Goal: Task Accomplishment & Management: Manage account settings

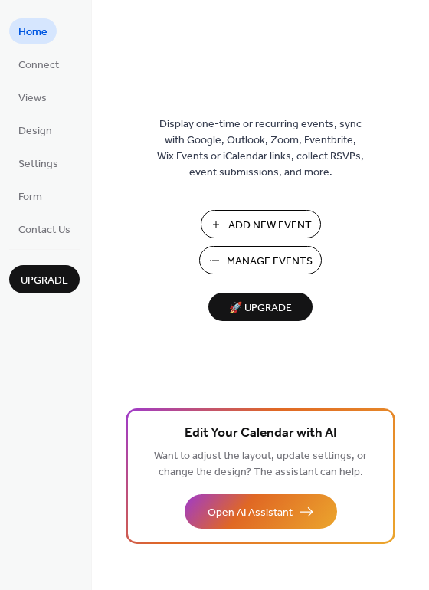
click at [270, 267] on span "Manage Events" at bounding box center [270, 262] width 86 height 16
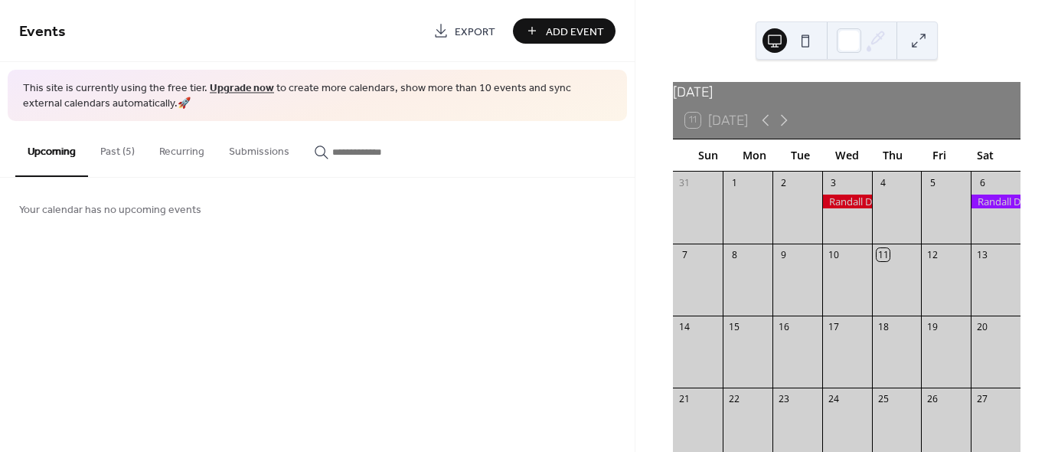
click at [110, 162] on button "Past (5)" at bounding box center [117, 148] width 59 height 54
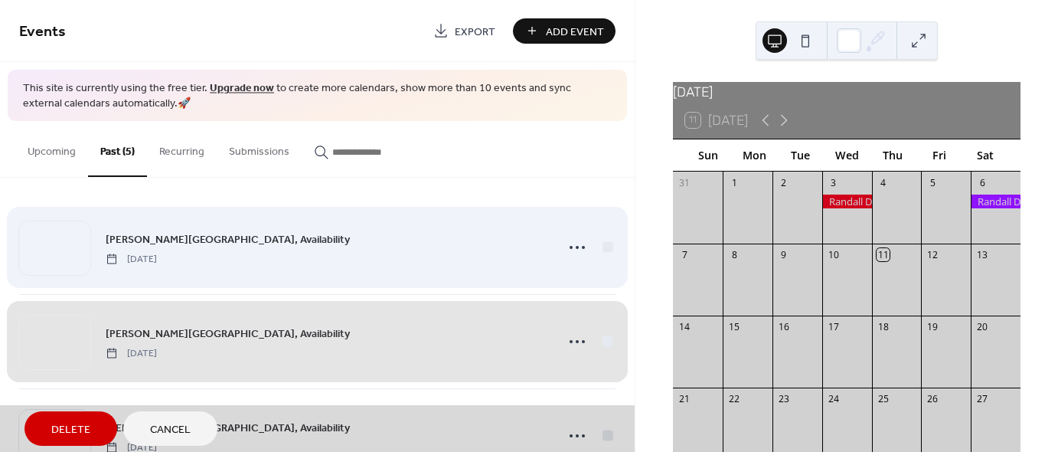
click at [240, 263] on div "Randall Dog Park, Availability Saturday, September 6, 2025" at bounding box center [317, 247] width 597 height 93
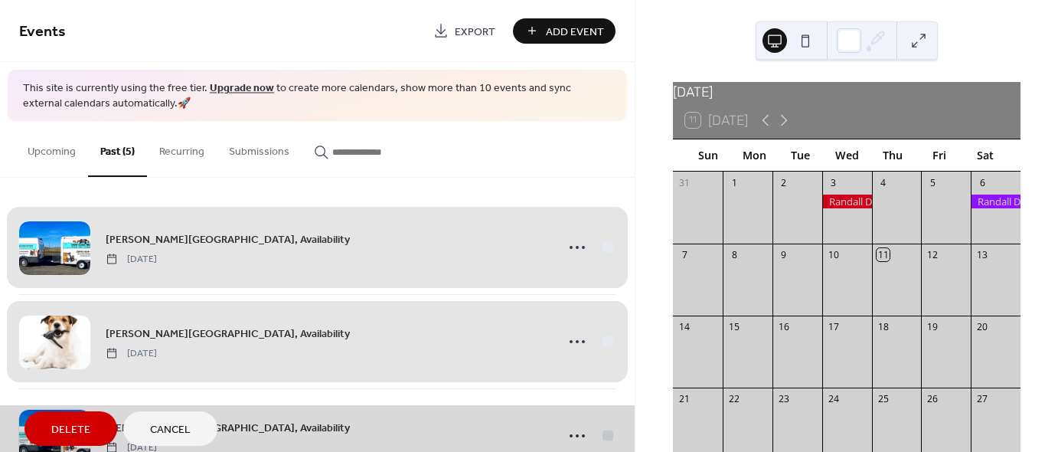
click at [262, 260] on div "Randall Dog Park, Availability Saturday, September 6, 2025" at bounding box center [317, 247] width 597 height 93
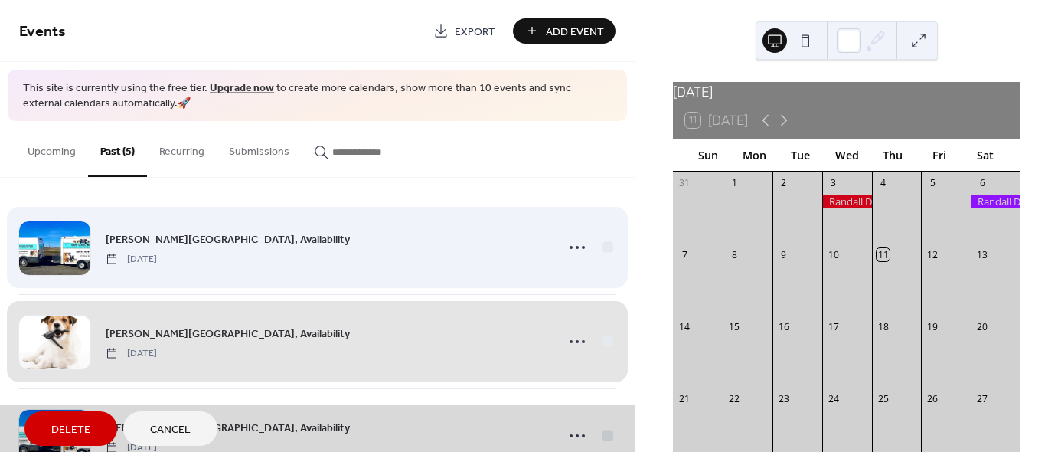
click at [286, 245] on div "Randall Dog Park, Availability Saturday, September 6, 2025" at bounding box center [317, 247] width 597 height 93
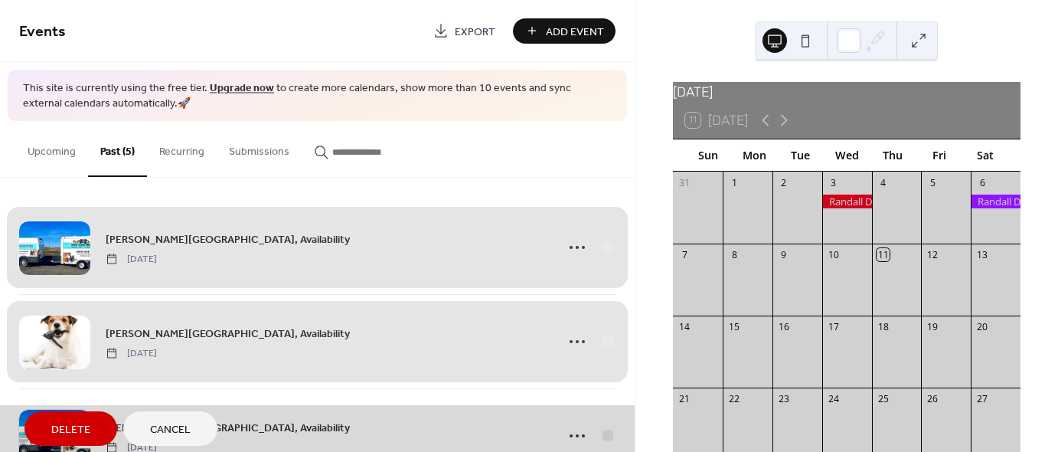
click at [182, 431] on span "Cancel" at bounding box center [170, 430] width 41 height 16
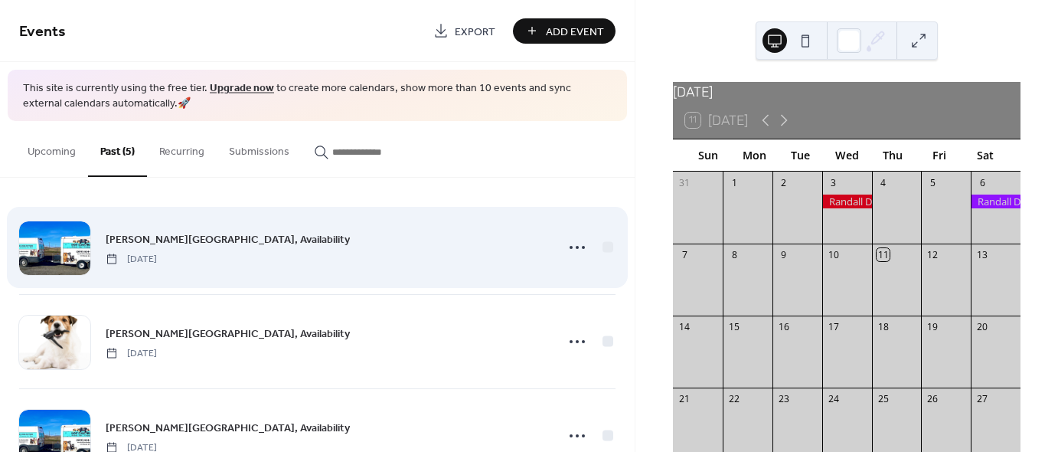
click at [247, 257] on div "Randall Dog Park, Availability Saturday, September 6, 2025" at bounding box center [326, 248] width 441 height 34
click at [159, 238] on span "Randall Dog Park, Availability" at bounding box center [228, 239] width 244 height 16
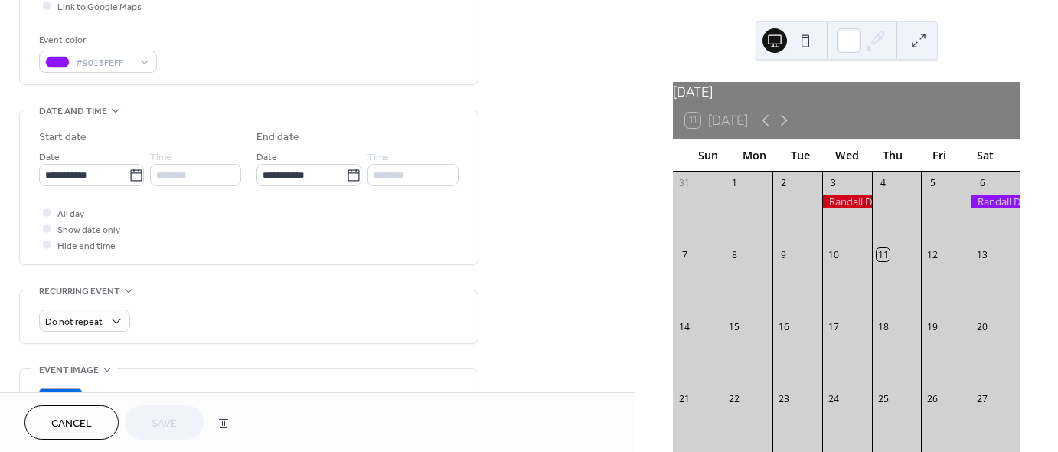
scroll to position [415, 0]
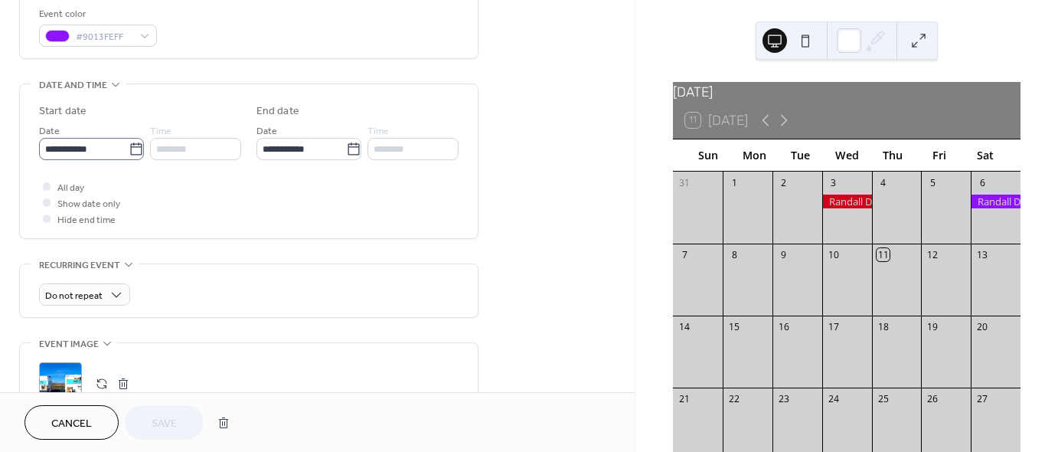
click at [129, 149] on icon at bounding box center [136, 149] width 15 height 15
click at [129, 149] on input "**********" at bounding box center [84, 149] width 90 height 22
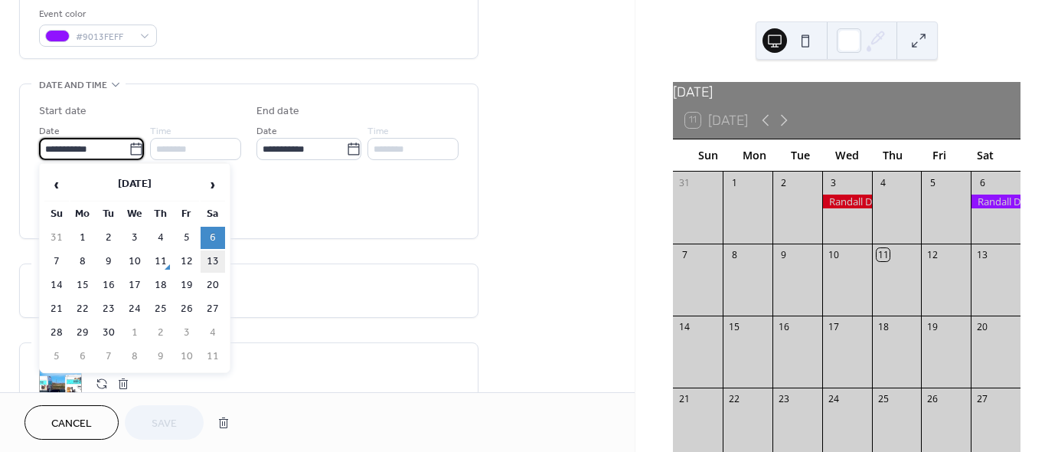
click at [214, 256] on td "13" at bounding box center [213, 261] width 25 height 22
type input "**********"
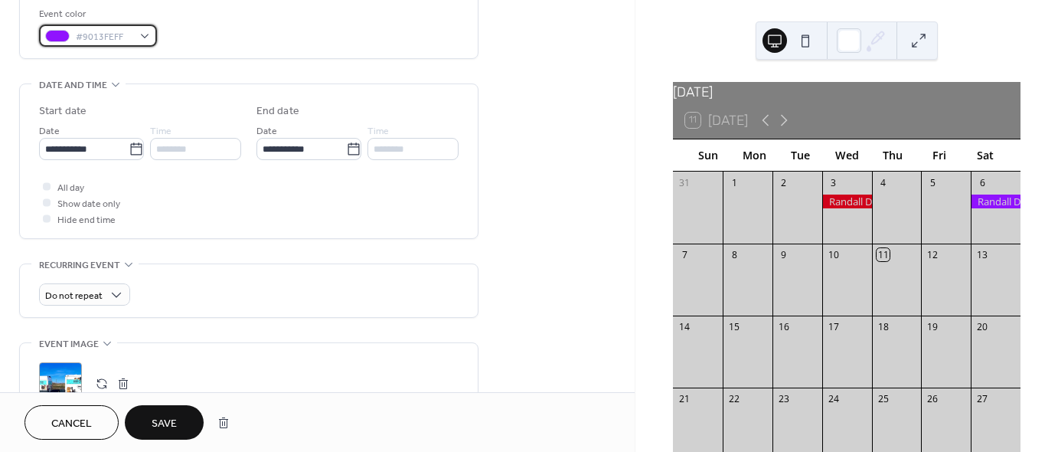
click at [150, 41] on div "#9013FEFF" at bounding box center [98, 36] width 118 height 22
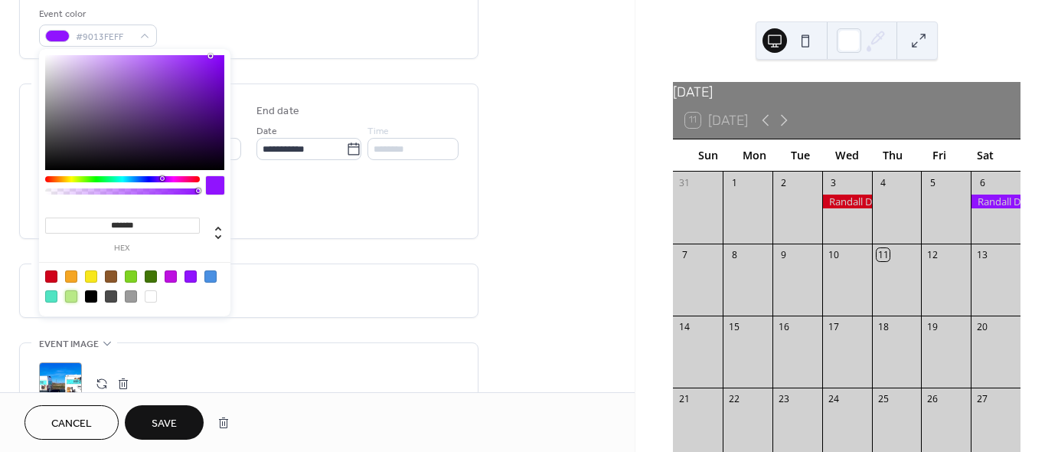
click at [74, 294] on div at bounding box center [71, 296] width 12 height 12
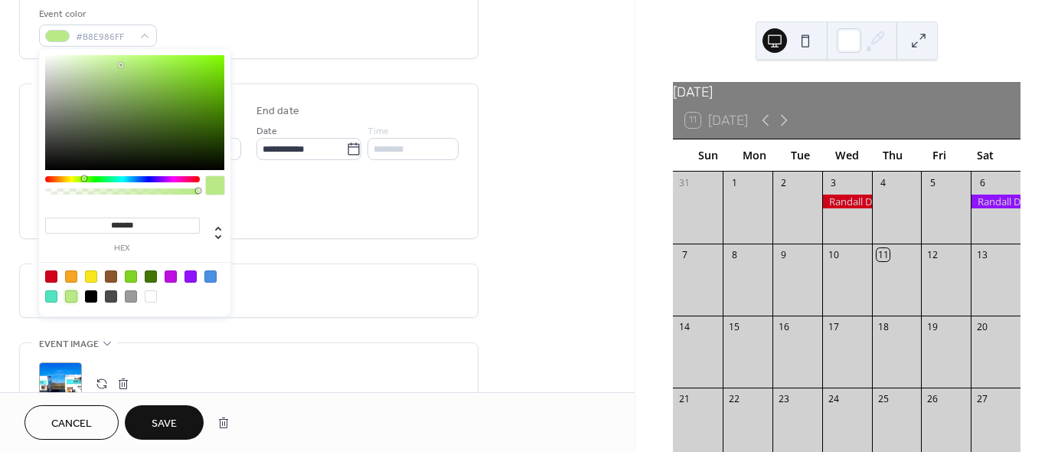
click at [130, 272] on div at bounding box center [131, 276] width 12 height 12
type input "*******"
click at [355, 220] on div "All day Show date only Hide end time" at bounding box center [249, 202] width 420 height 48
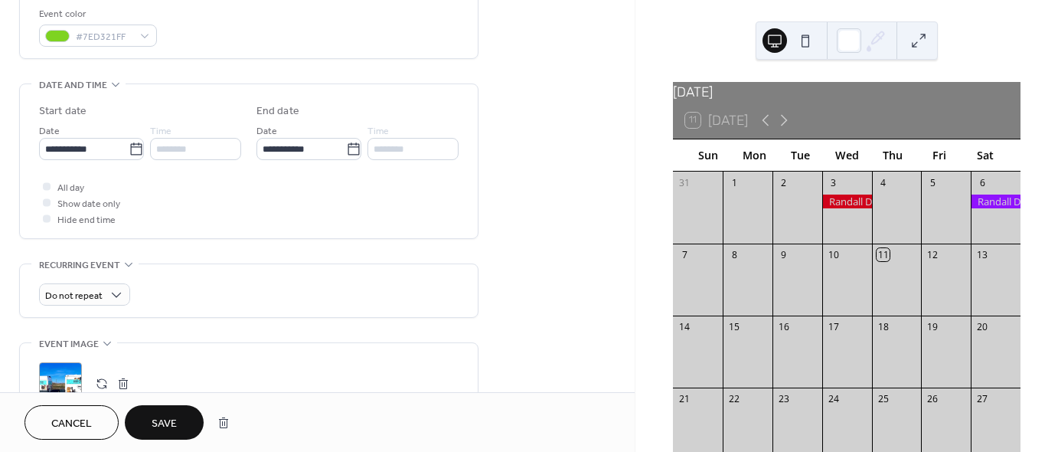
click at [159, 425] on span "Save" at bounding box center [164, 424] width 25 height 16
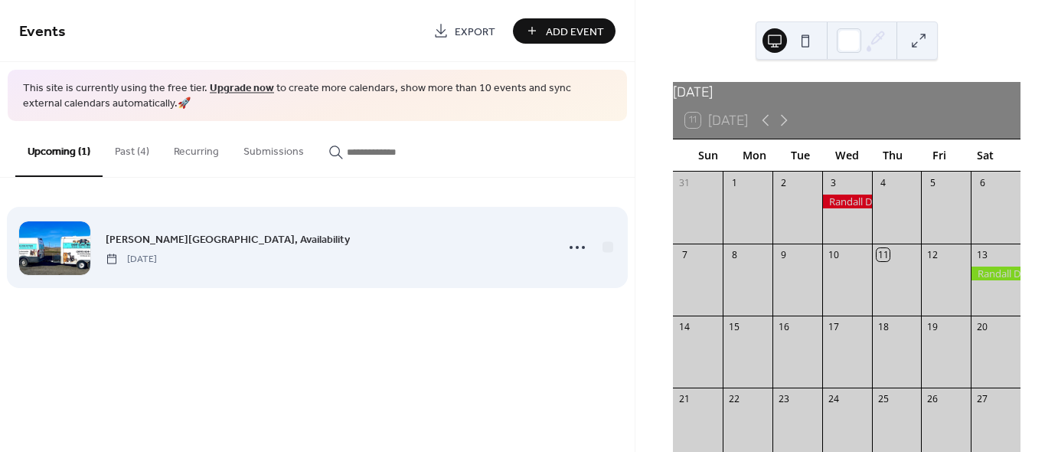
click at [179, 237] on span "Randall Dog Park, Availability" at bounding box center [228, 239] width 244 height 16
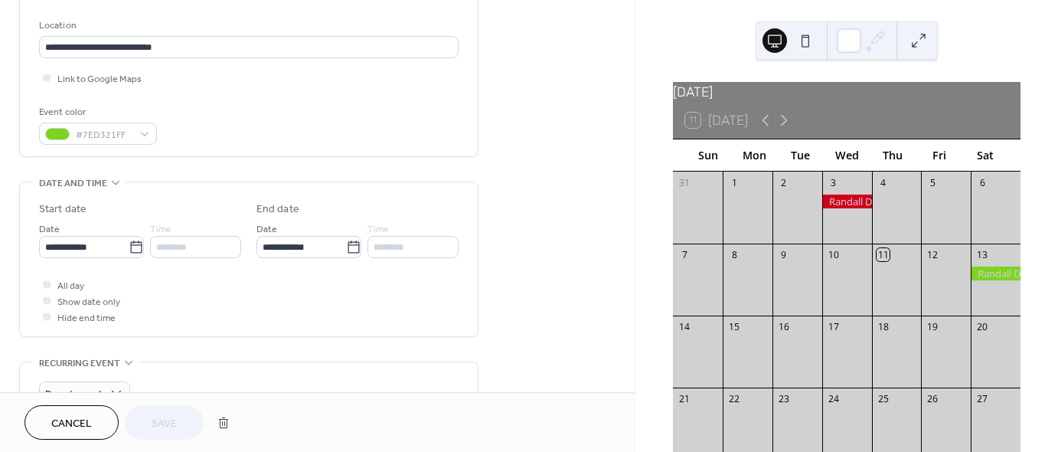
scroll to position [318, 0]
click at [147, 129] on div "#7ED321FF" at bounding box center [98, 133] width 118 height 22
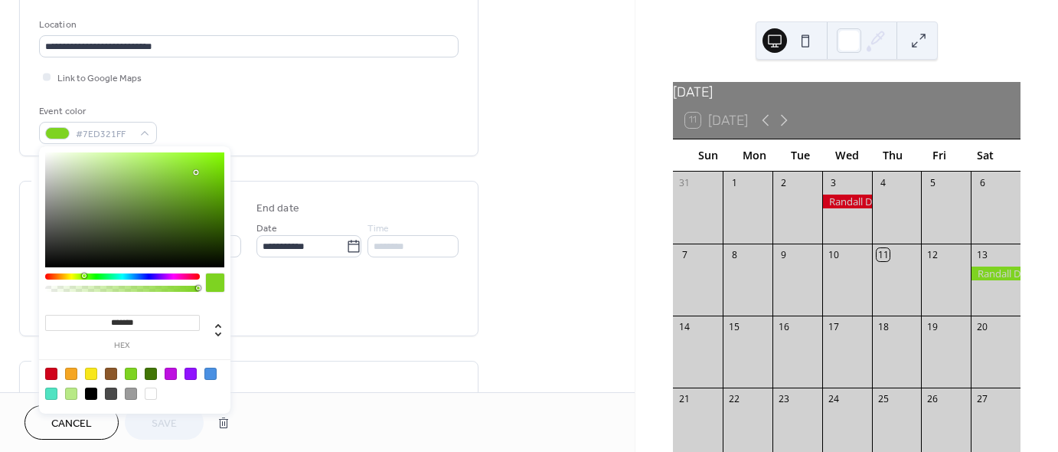
click at [134, 276] on div at bounding box center [122, 276] width 155 height 6
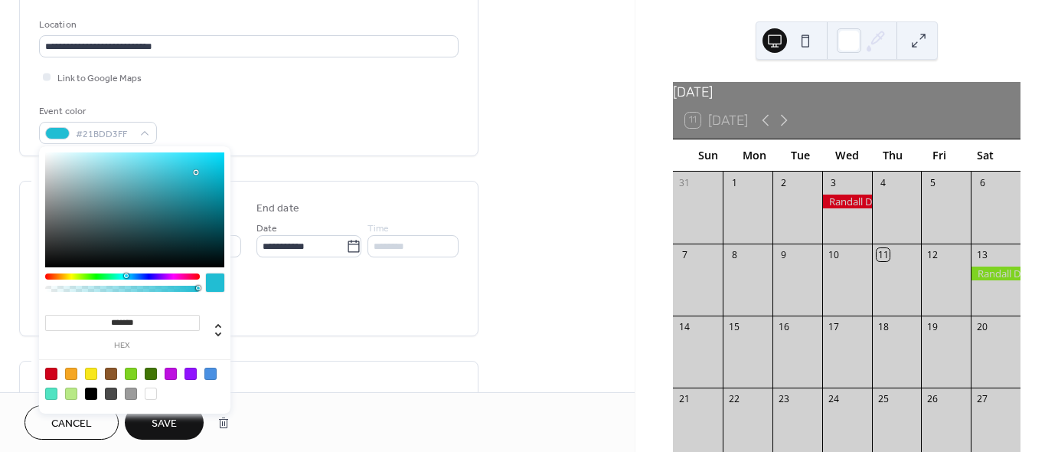
click at [126, 276] on div at bounding box center [122, 276] width 155 height 6
click at [211, 371] on div at bounding box center [210, 374] width 12 height 12
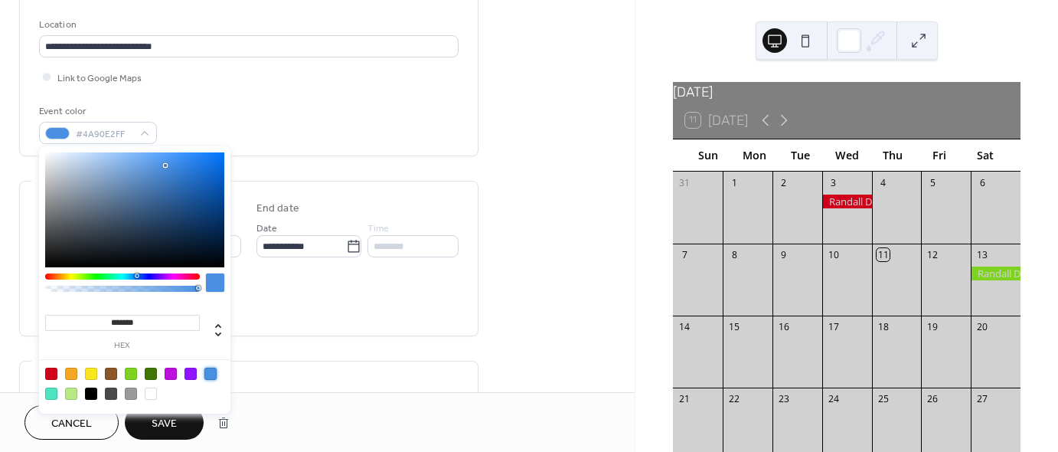
click at [179, 162] on div at bounding box center [134, 209] width 179 height 115
type input "*******"
click at [196, 169] on div at bounding box center [134, 209] width 179 height 115
click at [160, 430] on span "Save" at bounding box center [164, 424] width 25 height 16
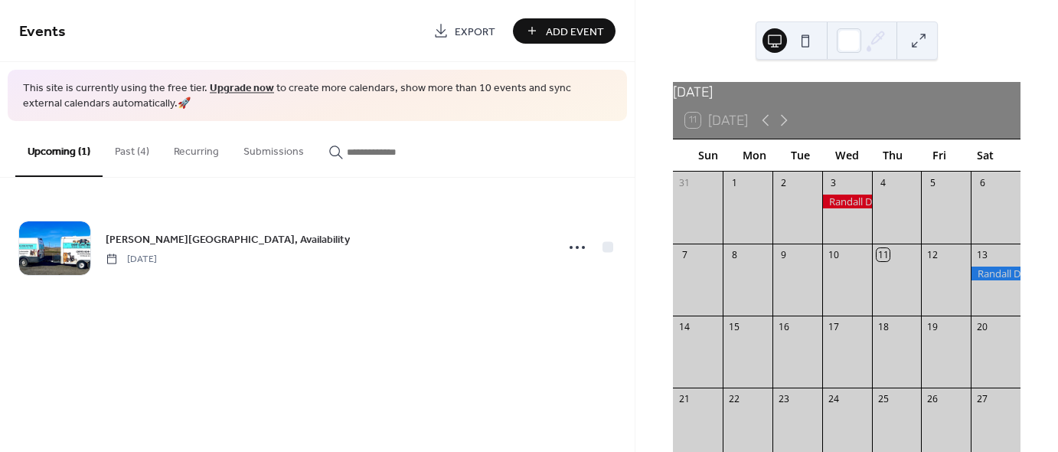
click at [139, 149] on button "Past (4)" at bounding box center [132, 148] width 59 height 54
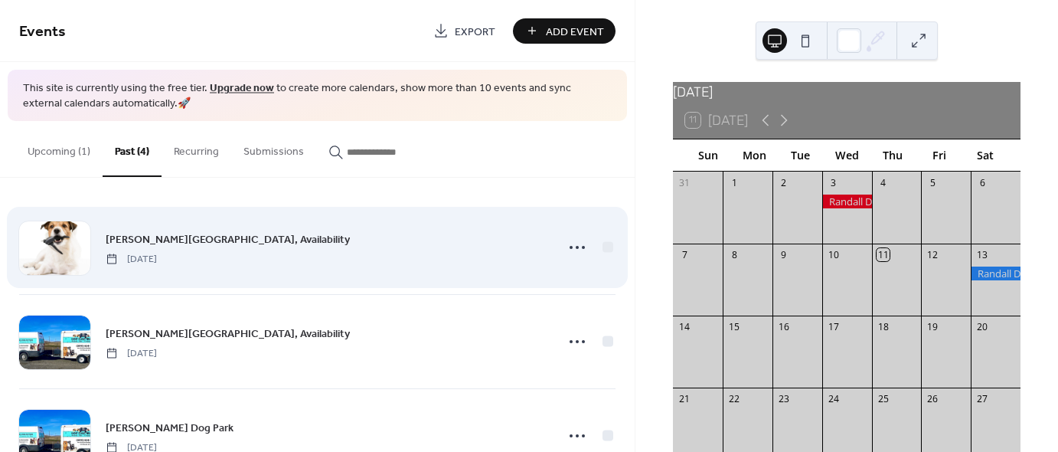
click at [292, 244] on div "Randall Dog Park, Availability Wednesday, September 3, 2025" at bounding box center [326, 248] width 441 height 34
click at [187, 240] on span "Randall Dog Park, Availability" at bounding box center [228, 239] width 244 height 16
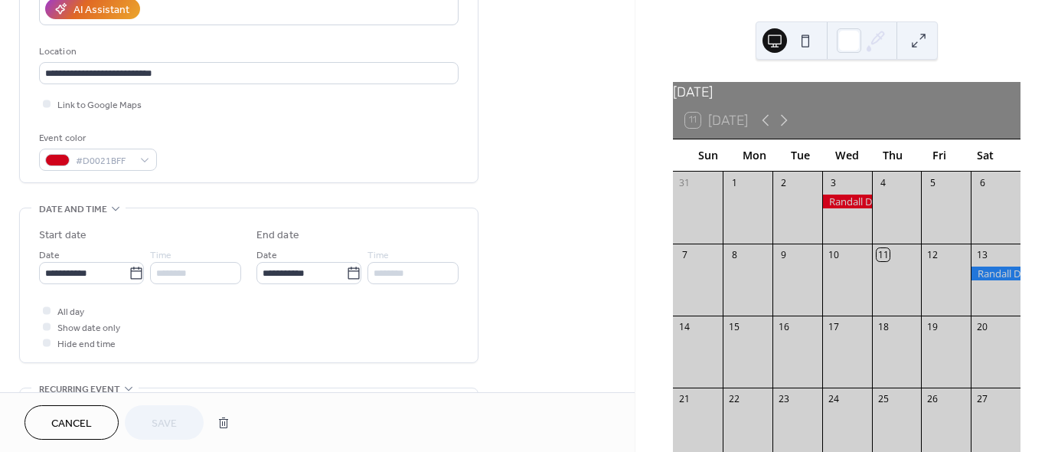
scroll to position [291, 0]
click at [142, 161] on div "#D0021BFF" at bounding box center [98, 160] width 118 height 22
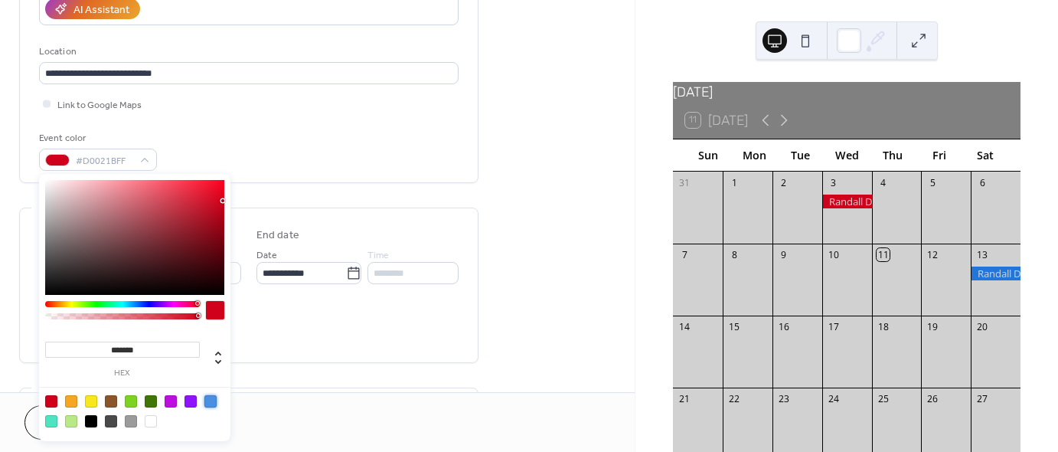
click at [213, 401] on div at bounding box center [210, 401] width 12 height 12
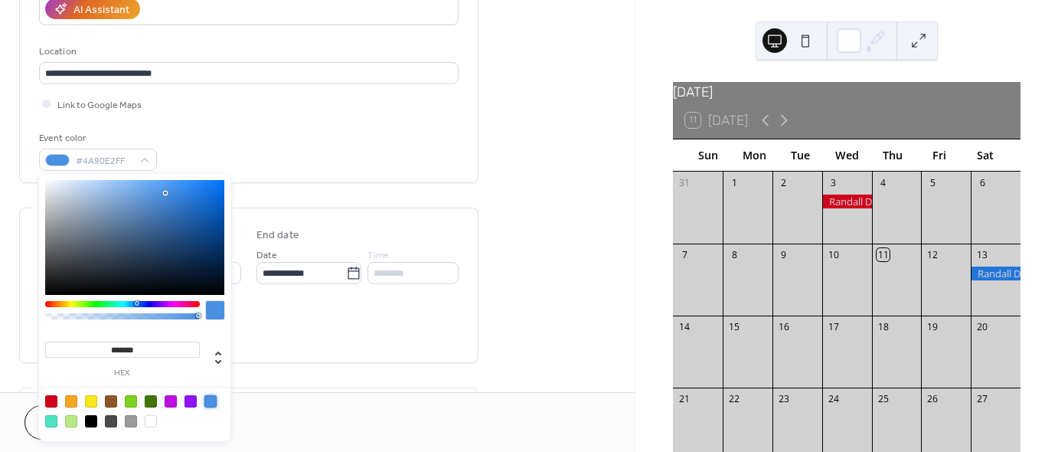
click at [192, 191] on div at bounding box center [134, 237] width 179 height 115
type input "*******"
click at [206, 188] on div at bounding box center [134, 237] width 179 height 115
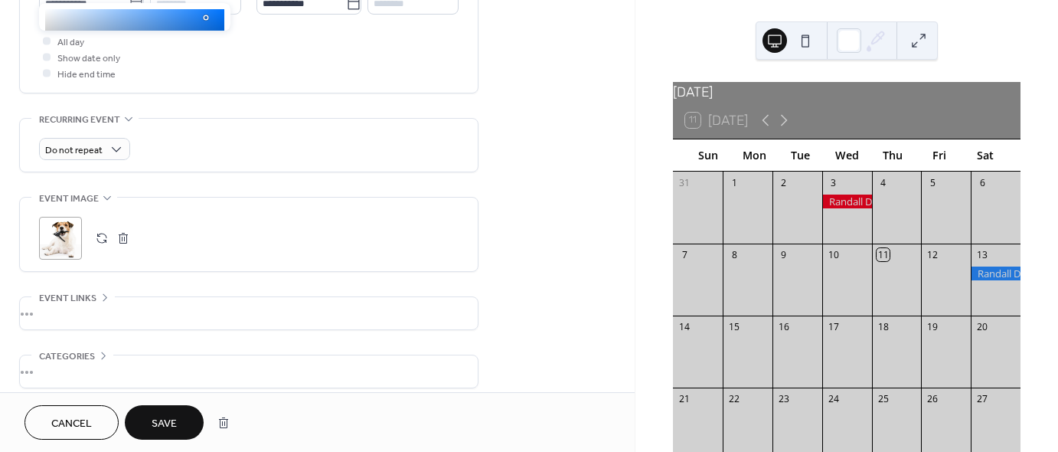
scroll to position [561, 0]
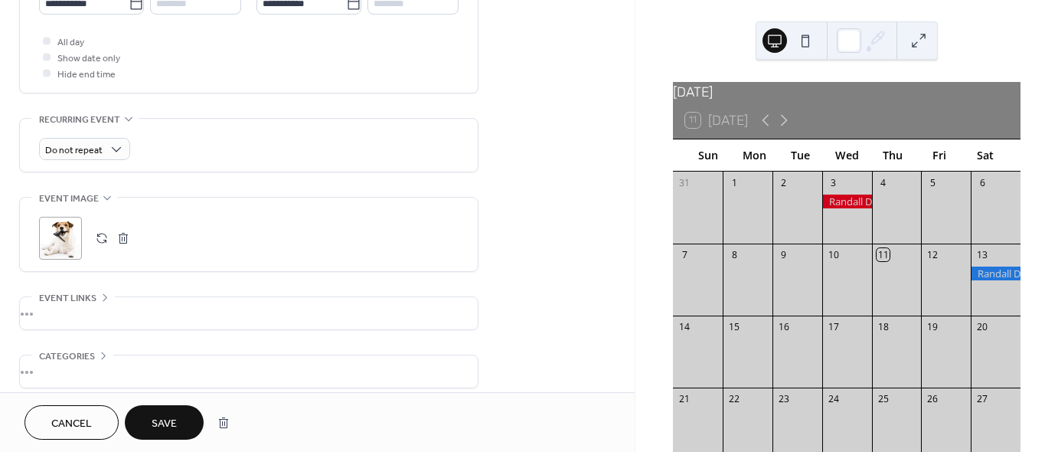
click at [154, 424] on span "Save" at bounding box center [164, 424] width 25 height 16
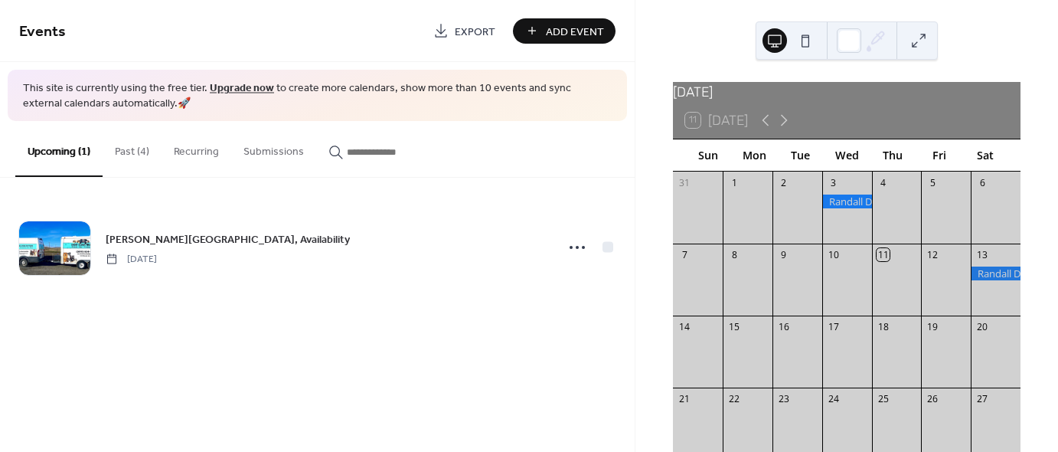
click at [132, 146] on button "Past (4)" at bounding box center [132, 148] width 59 height 54
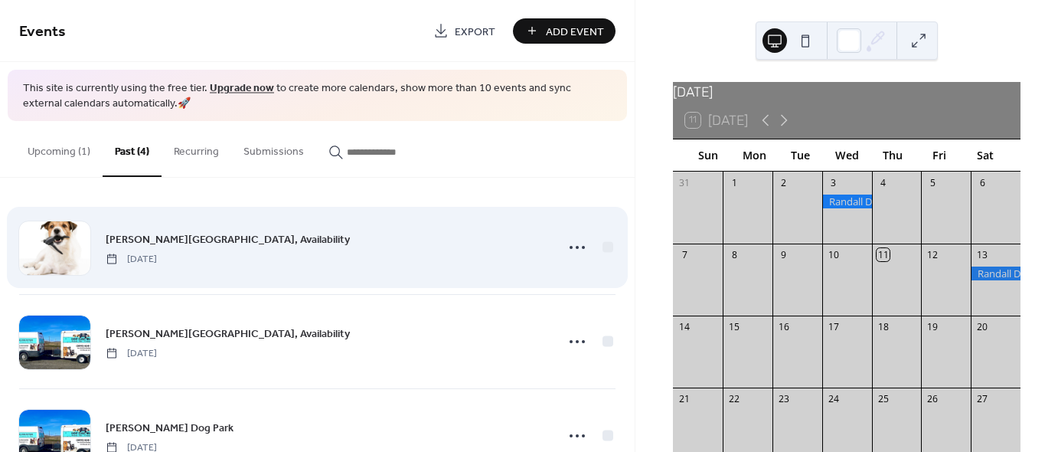
click at [208, 235] on span "Randall Dog Park, Availability" at bounding box center [228, 239] width 244 height 16
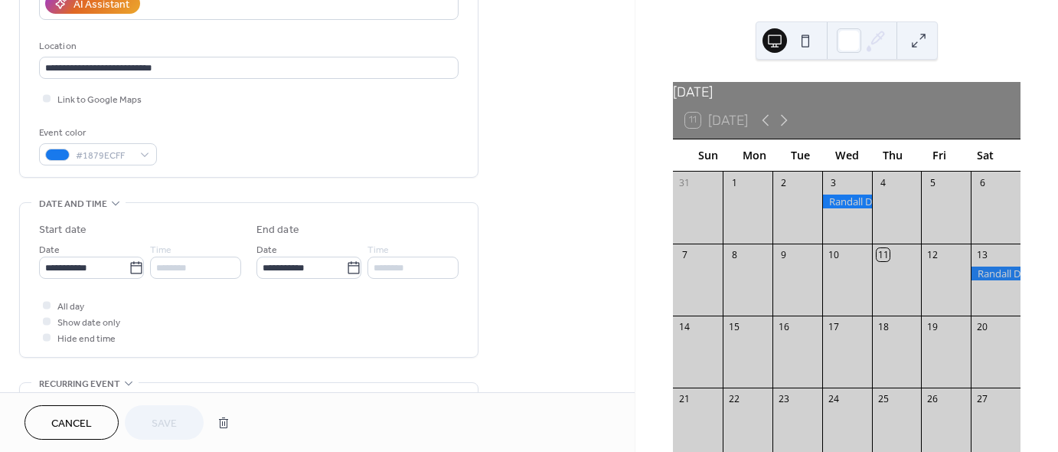
scroll to position [299, 0]
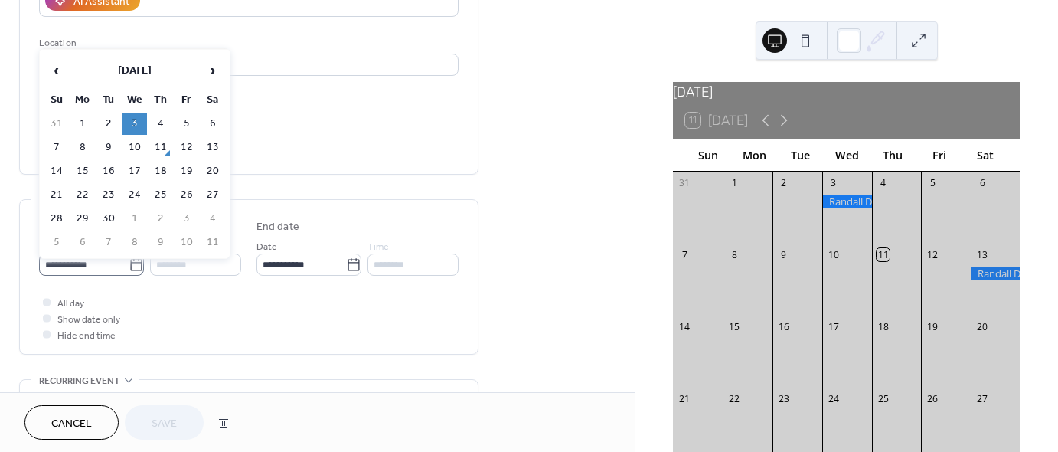
click at [132, 264] on icon at bounding box center [136, 264] width 15 height 15
click at [129, 264] on input "**********" at bounding box center [84, 265] width 90 height 22
click at [133, 165] on td "17" at bounding box center [135, 171] width 25 height 22
type input "**********"
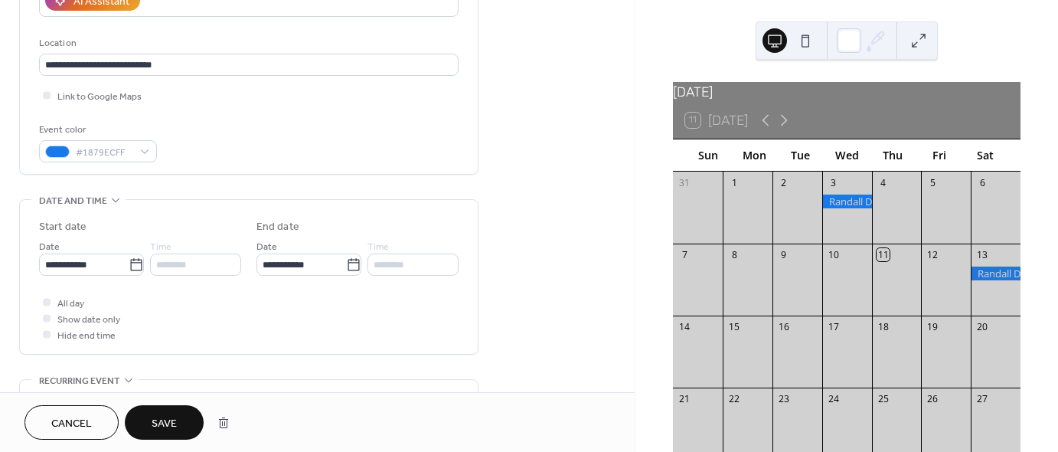
click at [168, 424] on span "Save" at bounding box center [164, 424] width 25 height 16
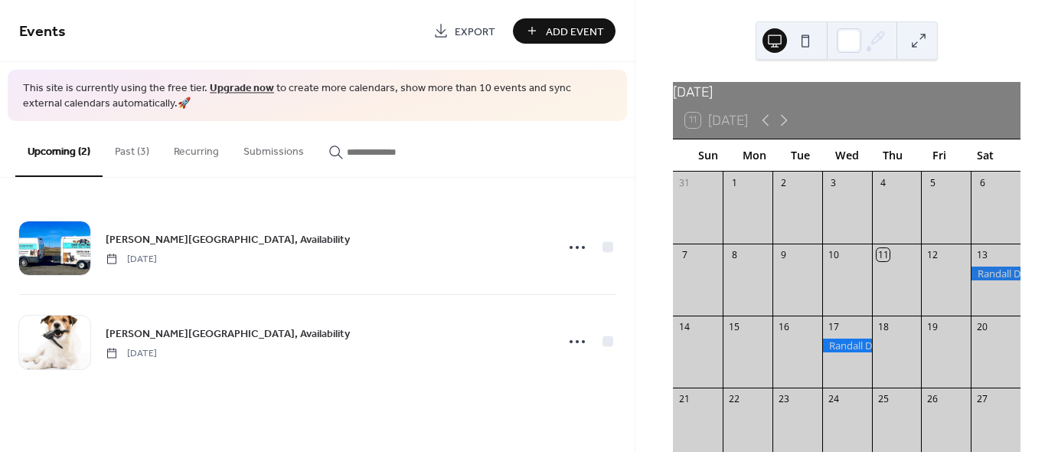
click at [143, 152] on button "Past (3)" at bounding box center [132, 148] width 59 height 54
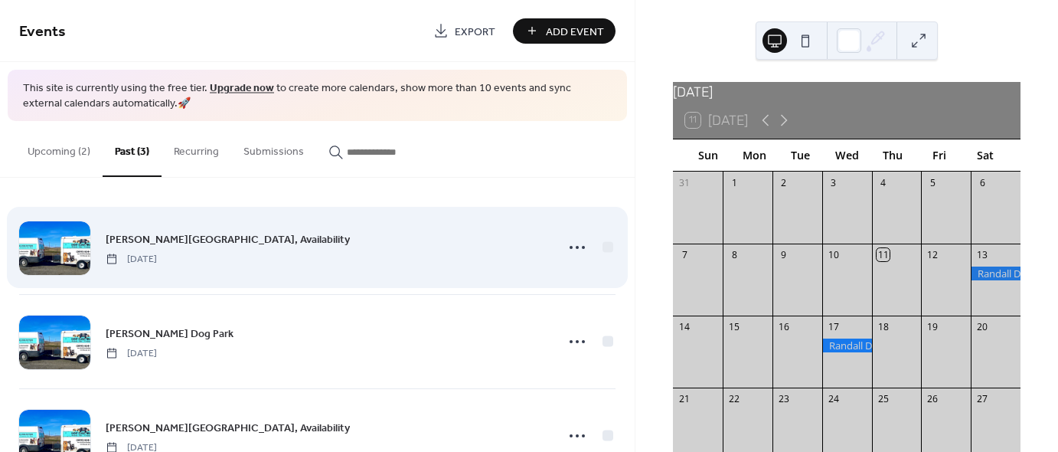
click at [213, 231] on span "Randall Dog Park, Availability" at bounding box center [228, 239] width 244 height 16
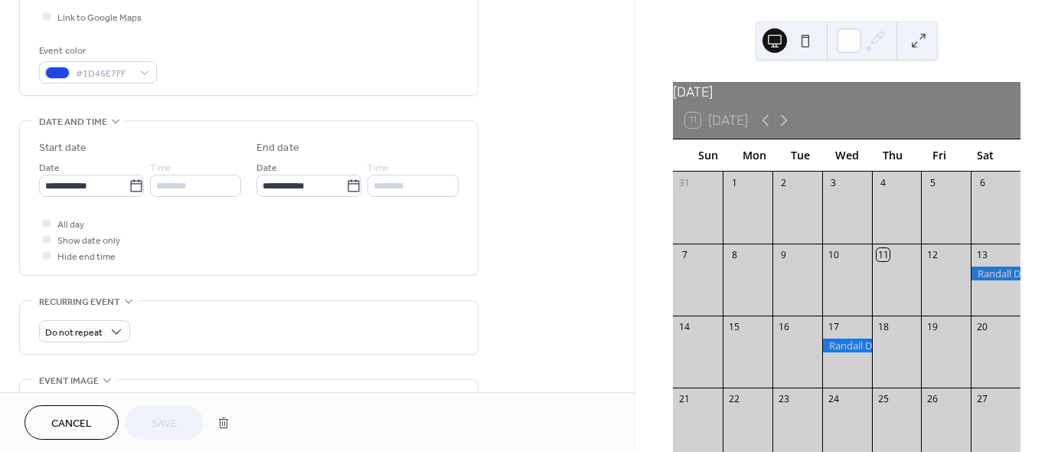
scroll to position [380, 0]
click at [129, 192] on label "**********" at bounding box center [91, 184] width 105 height 22
click at [129, 192] on input "**********" at bounding box center [84, 184] width 90 height 22
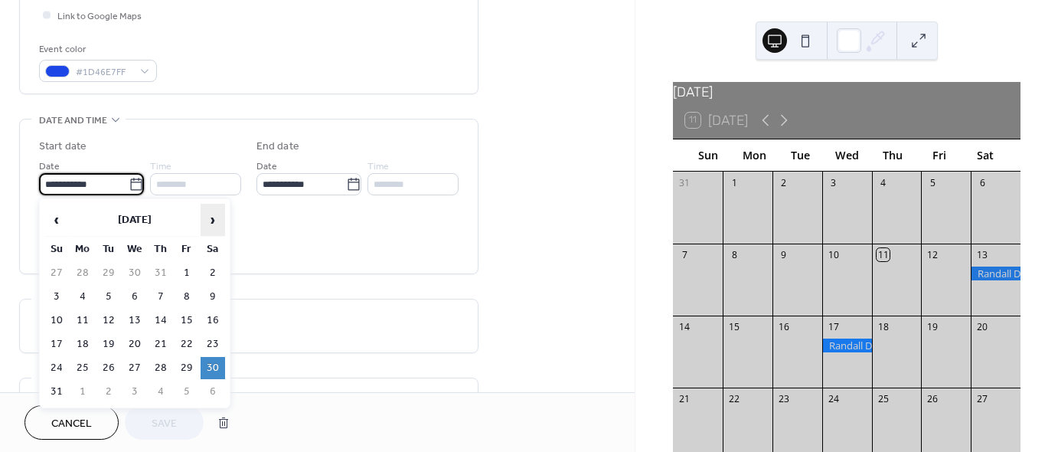
click at [212, 220] on span "›" at bounding box center [212, 219] width 23 height 31
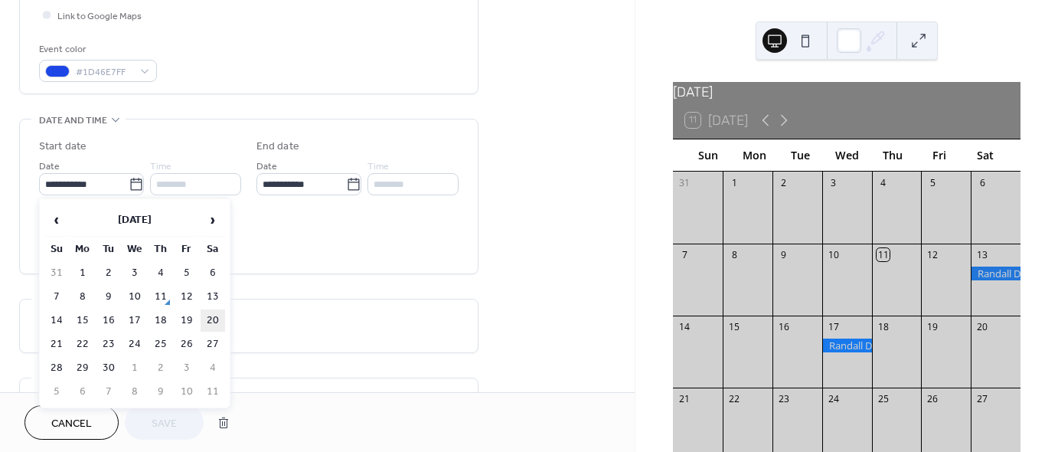
click at [215, 318] on td "20" at bounding box center [213, 320] width 25 height 22
type input "**********"
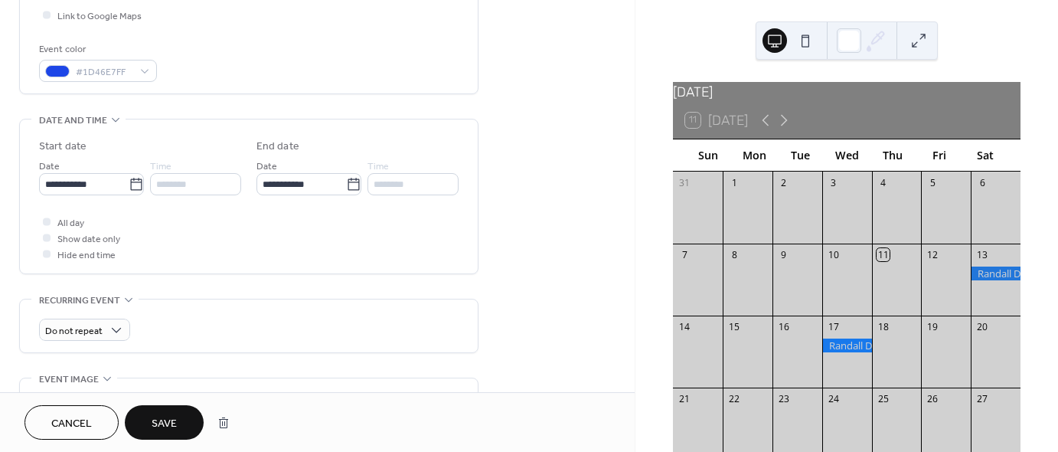
click at [156, 424] on span "Save" at bounding box center [164, 424] width 25 height 16
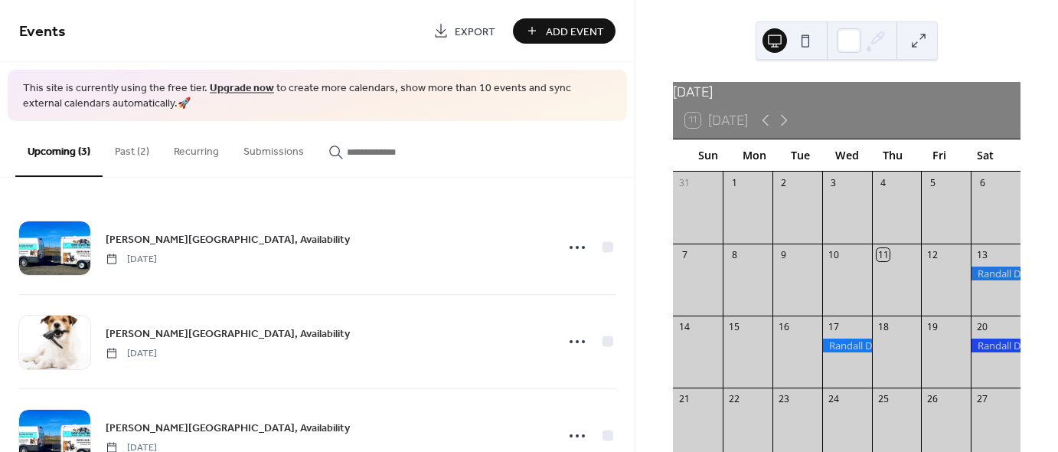
click at [126, 150] on button "Past (2)" at bounding box center [132, 148] width 59 height 54
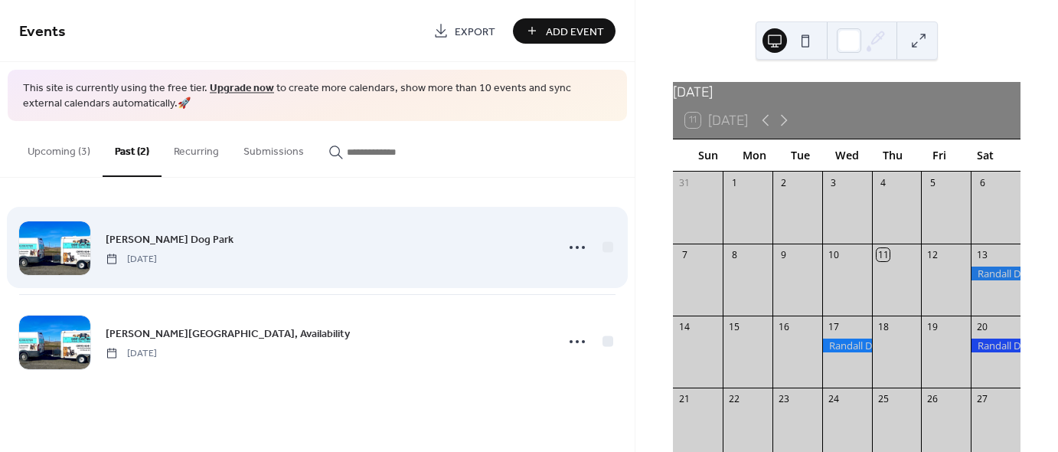
click at [148, 237] on span "Randall Dog Park" at bounding box center [170, 239] width 128 height 16
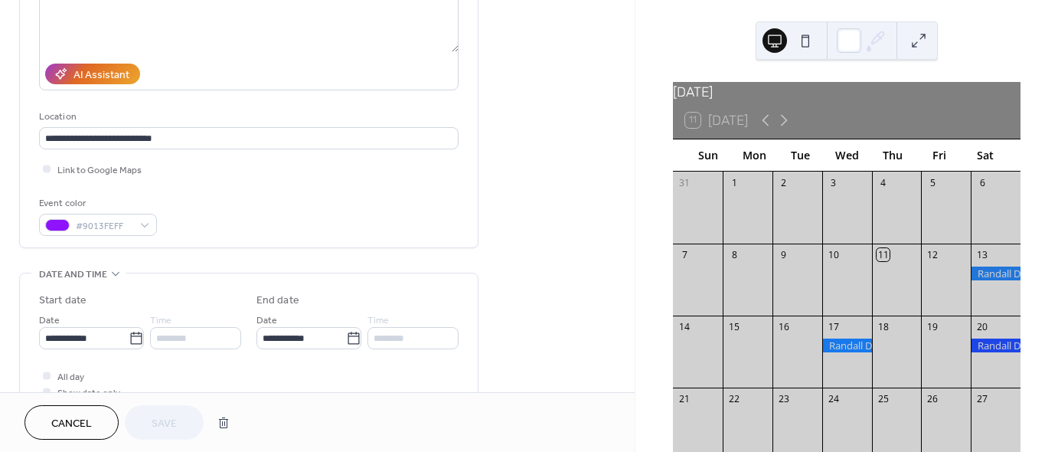
scroll to position [227, 0]
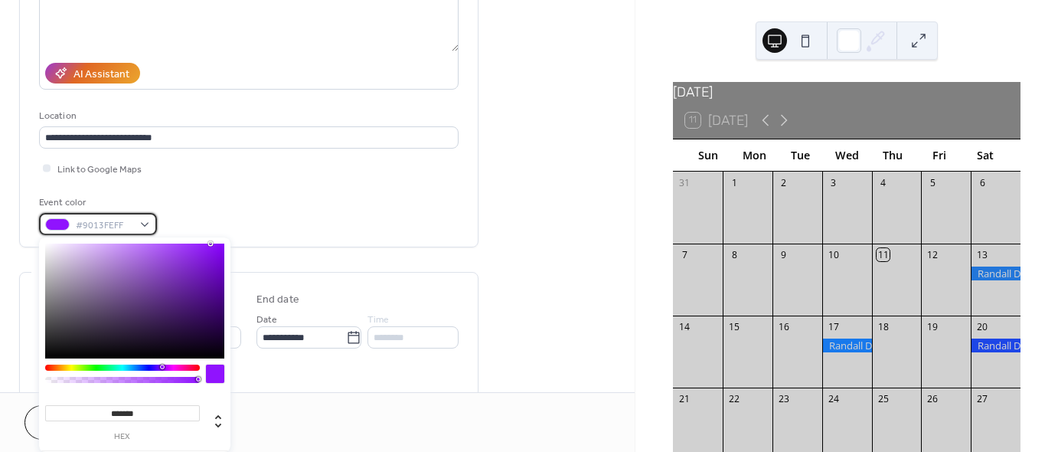
click at [146, 225] on div "#9013FEFF" at bounding box center [98, 224] width 118 height 22
type input "*******"
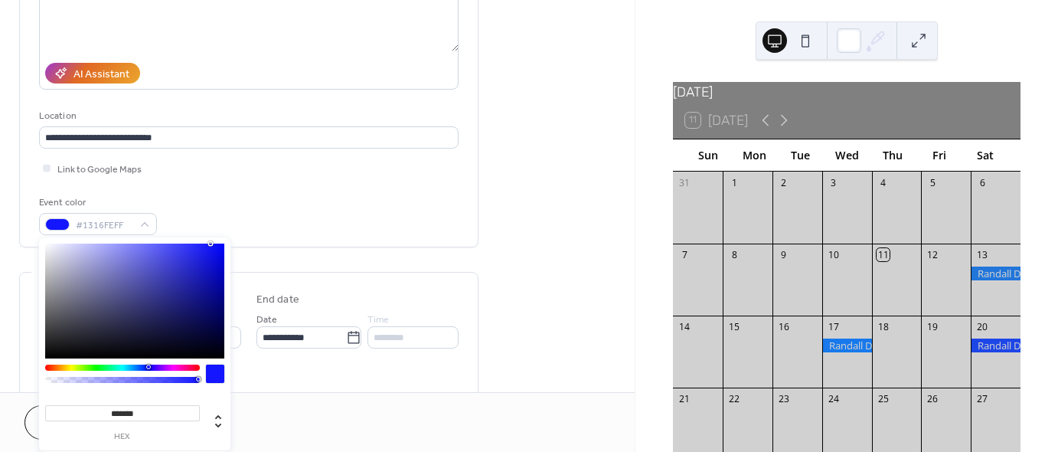
click at [148, 370] on div at bounding box center [122, 368] width 155 height 6
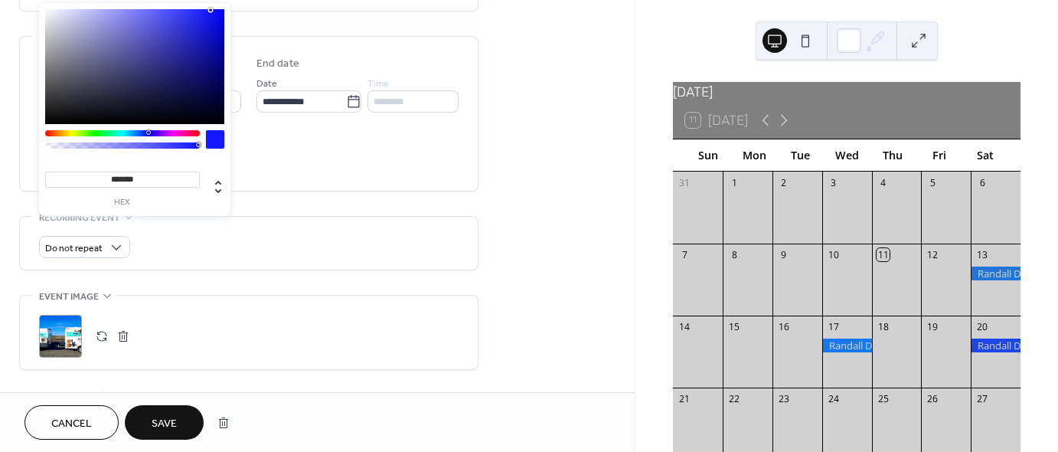
scroll to position [463, 0]
click at [296, 259] on div "Do not repeat" at bounding box center [249, 243] width 420 height 53
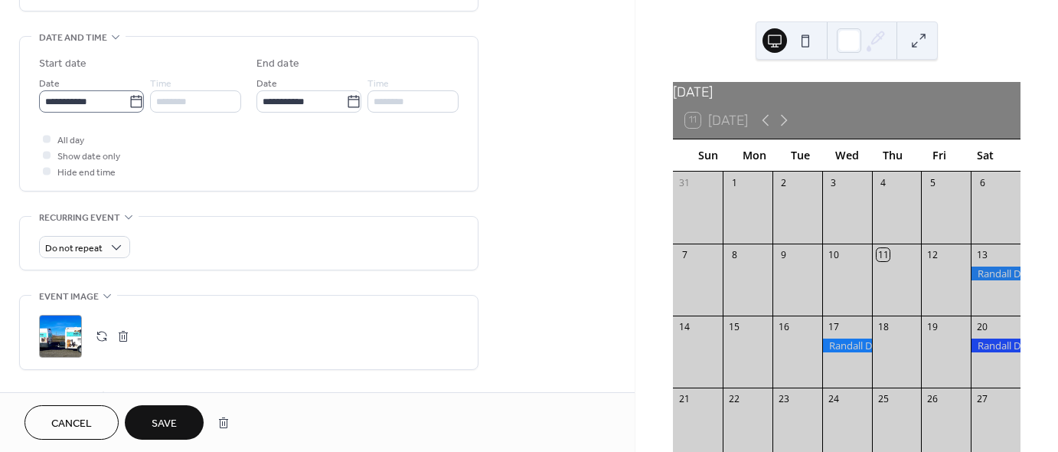
click at [132, 106] on icon at bounding box center [135, 101] width 11 height 12
click at [129, 106] on input "**********" at bounding box center [84, 101] width 90 height 22
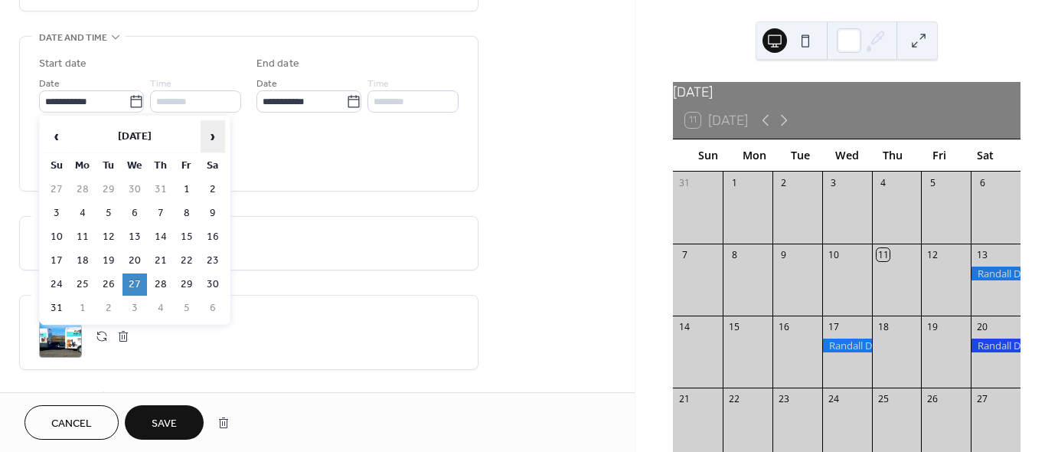
click at [212, 133] on span "›" at bounding box center [212, 136] width 23 height 31
click at [135, 257] on td "24" at bounding box center [135, 261] width 25 height 22
type input "**********"
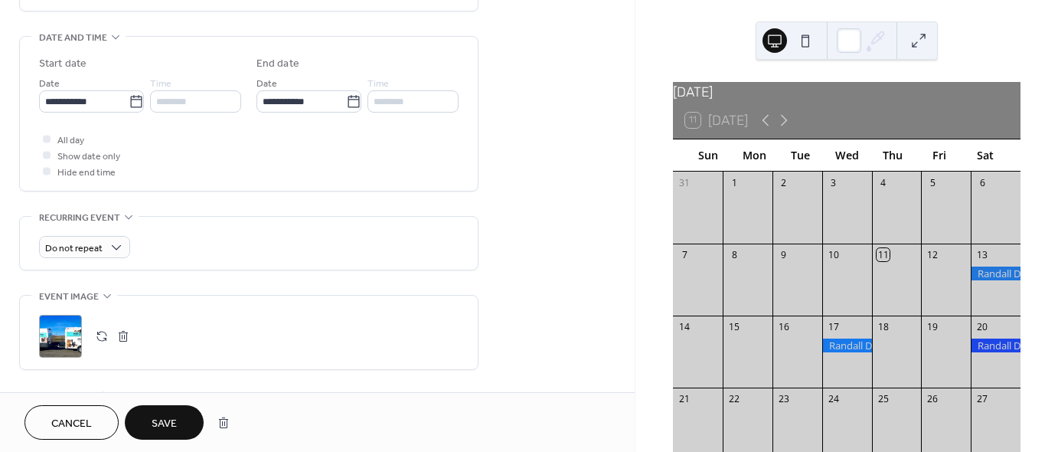
click at [166, 419] on span "Save" at bounding box center [164, 424] width 25 height 16
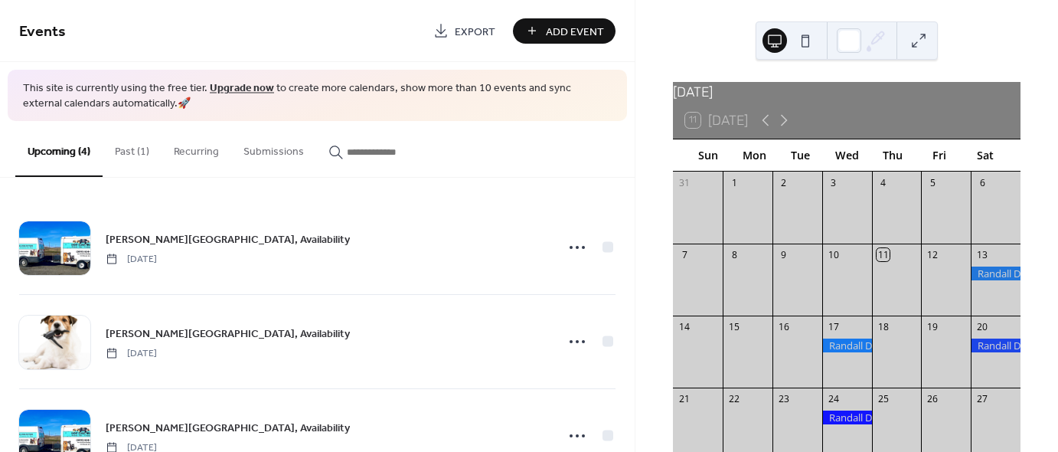
click at [131, 146] on button "Past (1)" at bounding box center [132, 148] width 59 height 54
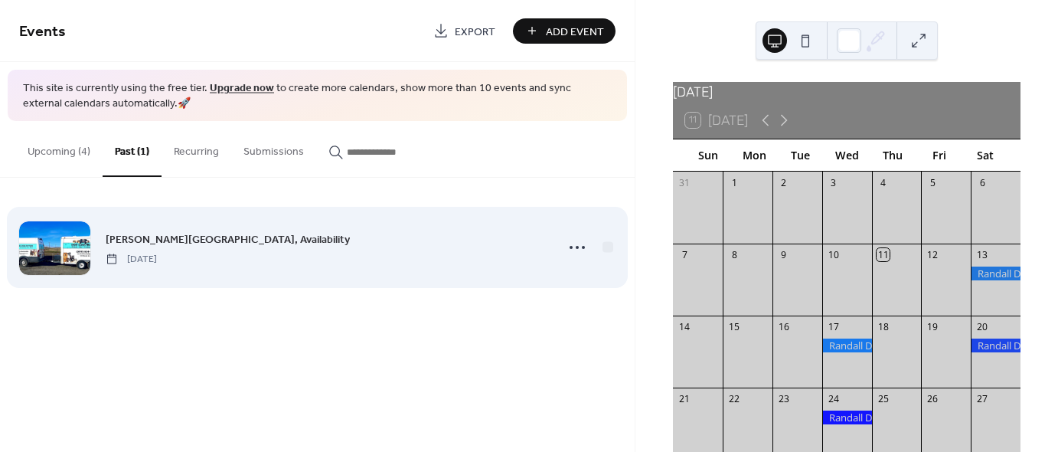
click at [204, 238] on span "Randall Dog Park, Availability" at bounding box center [228, 239] width 244 height 16
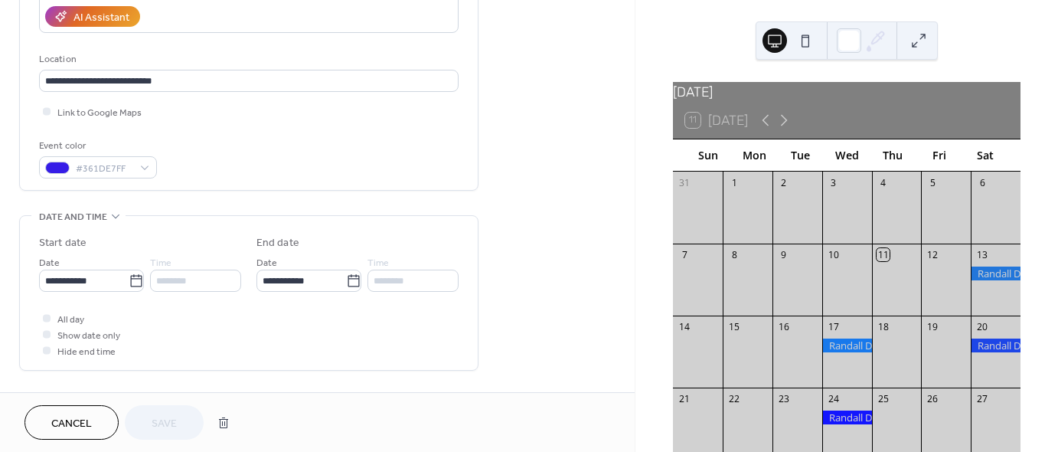
scroll to position [284, 0]
click at [129, 277] on icon at bounding box center [136, 280] width 15 height 15
click at [129, 277] on input "**********" at bounding box center [84, 280] width 90 height 22
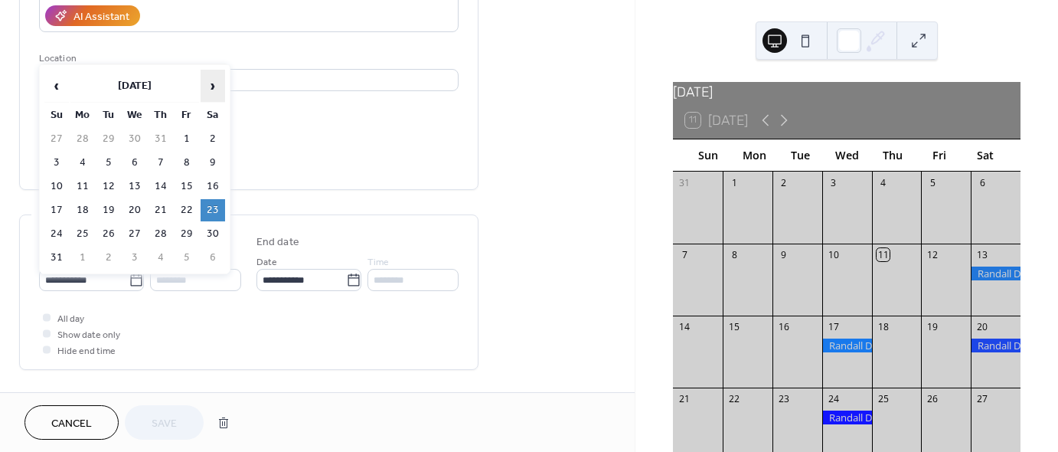
click at [211, 84] on span "›" at bounding box center [212, 85] width 23 height 31
click at [210, 208] on td "27" at bounding box center [213, 210] width 25 height 22
type input "**********"
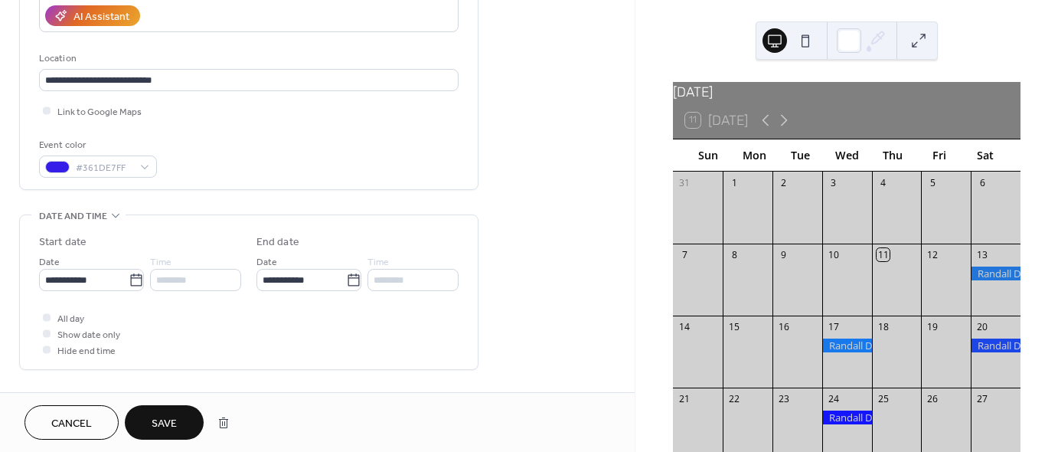
click at [156, 416] on span "Save" at bounding box center [164, 424] width 25 height 16
